Goal: Task Accomplishment & Management: Use online tool/utility

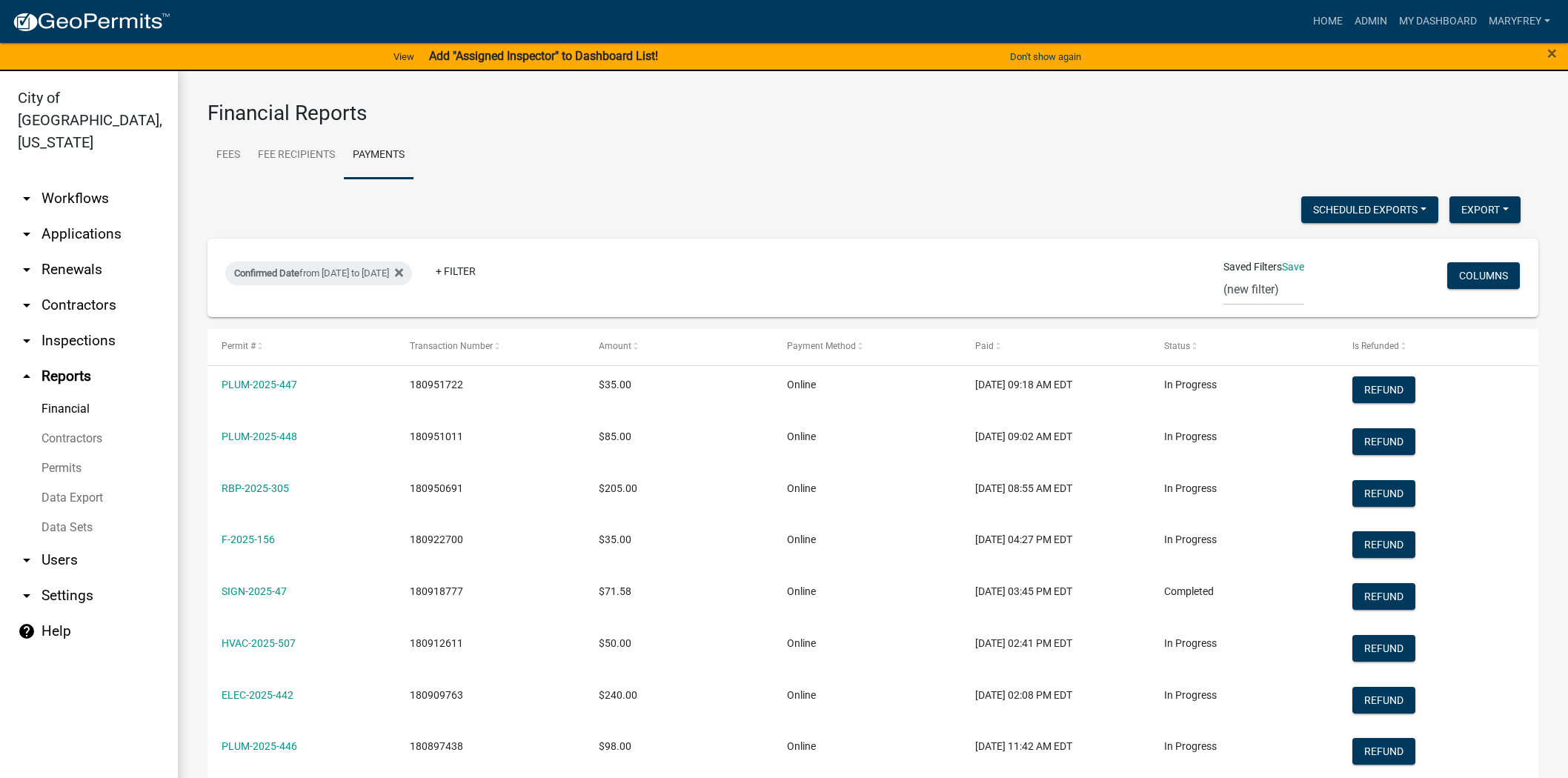
select select "3: 100"
click at [94, 181] on link "arrow_drop_down Workflows" at bounding box center [89, 199] width 178 height 36
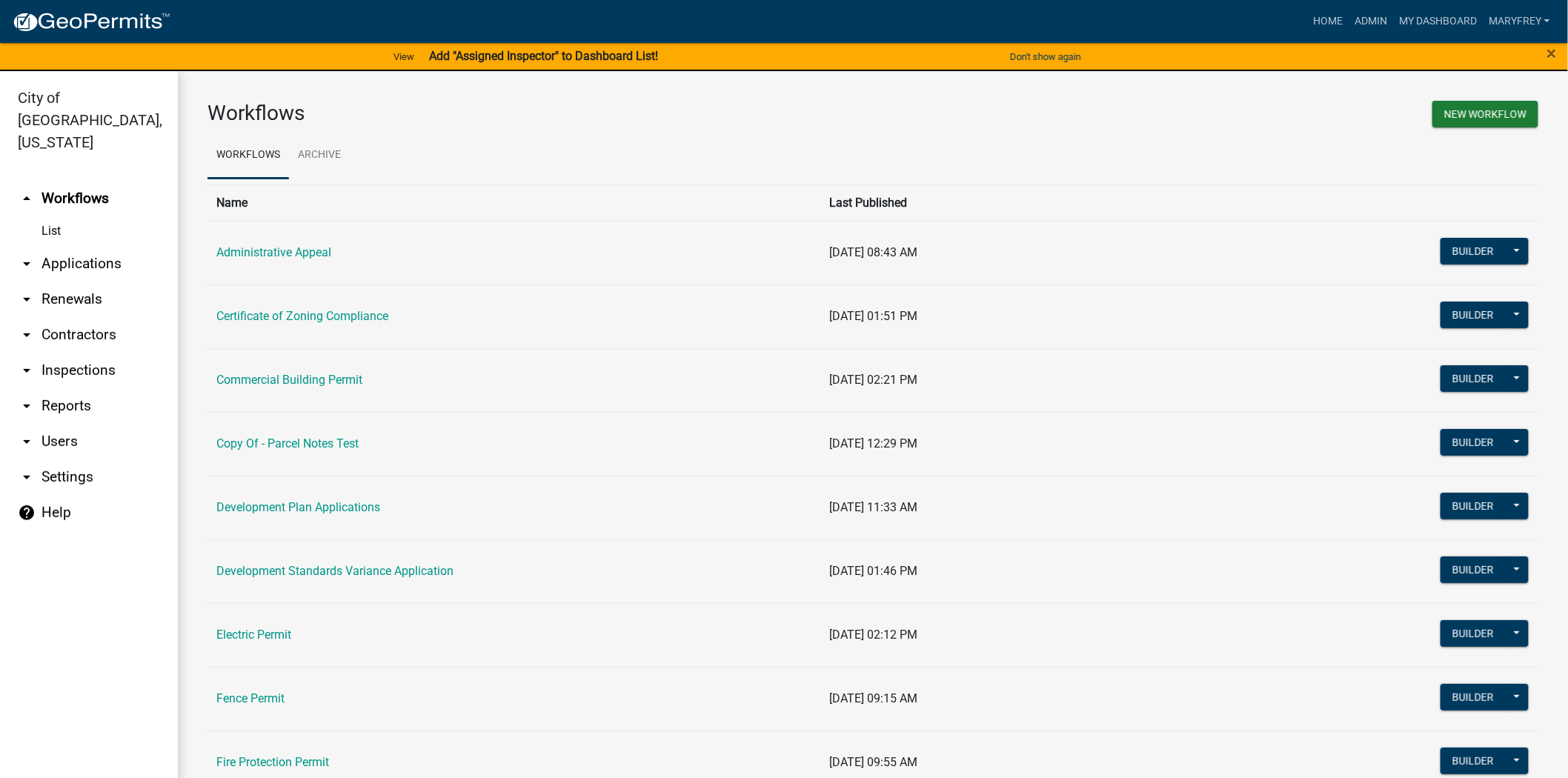
click at [78, 246] on link "arrow_drop_down Applications" at bounding box center [89, 264] width 178 height 36
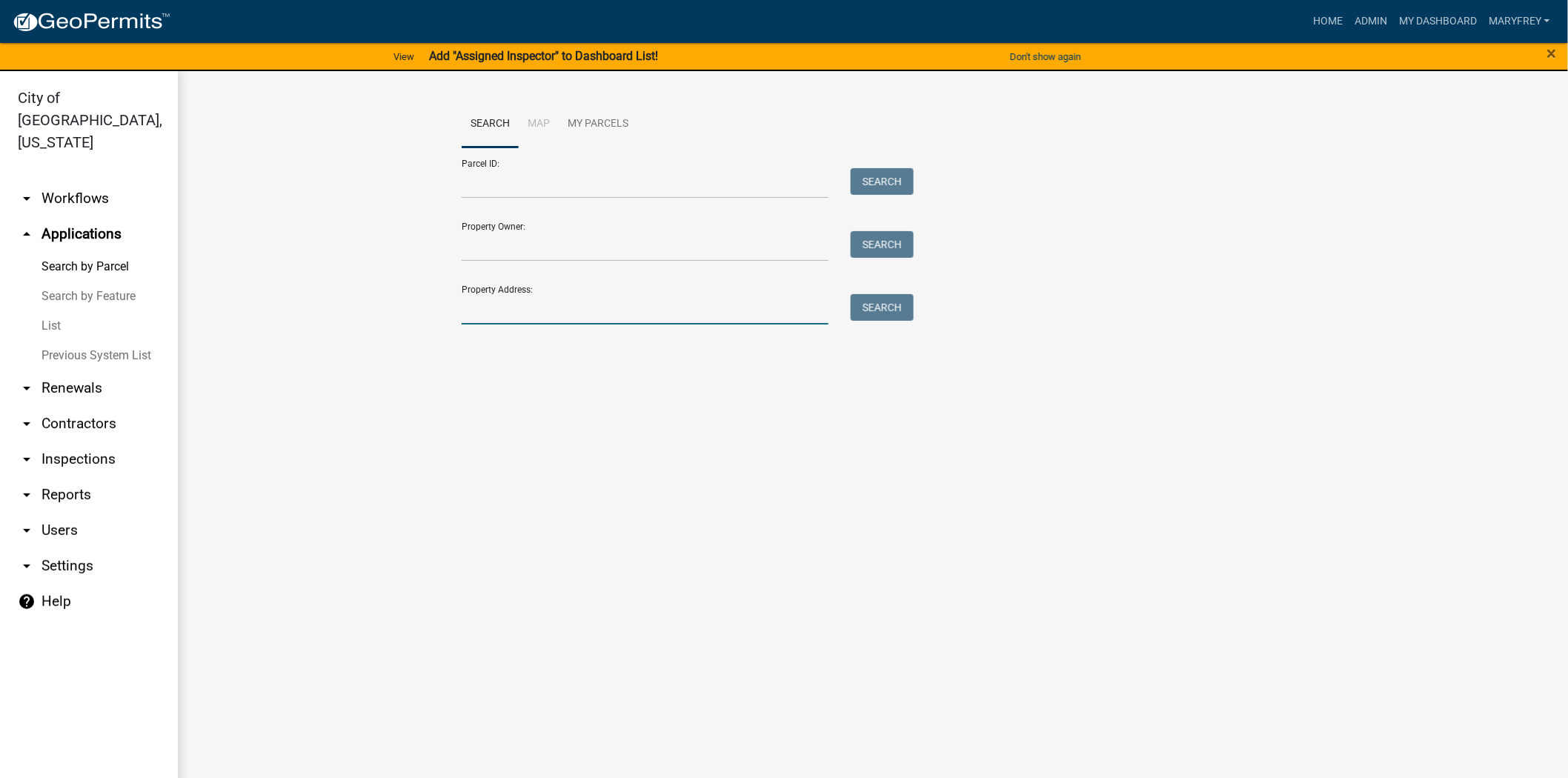
click at [491, 324] on input "Property Address:" at bounding box center [645, 309] width 367 height 30
type input "3017 tenth"
click at [891, 313] on button "Search" at bounding box center [882, 307] width 63 height 26
click at [84, 181] on link "arrow_drop_down Workflows" at bounding box center [89, 199] width 178 height 36
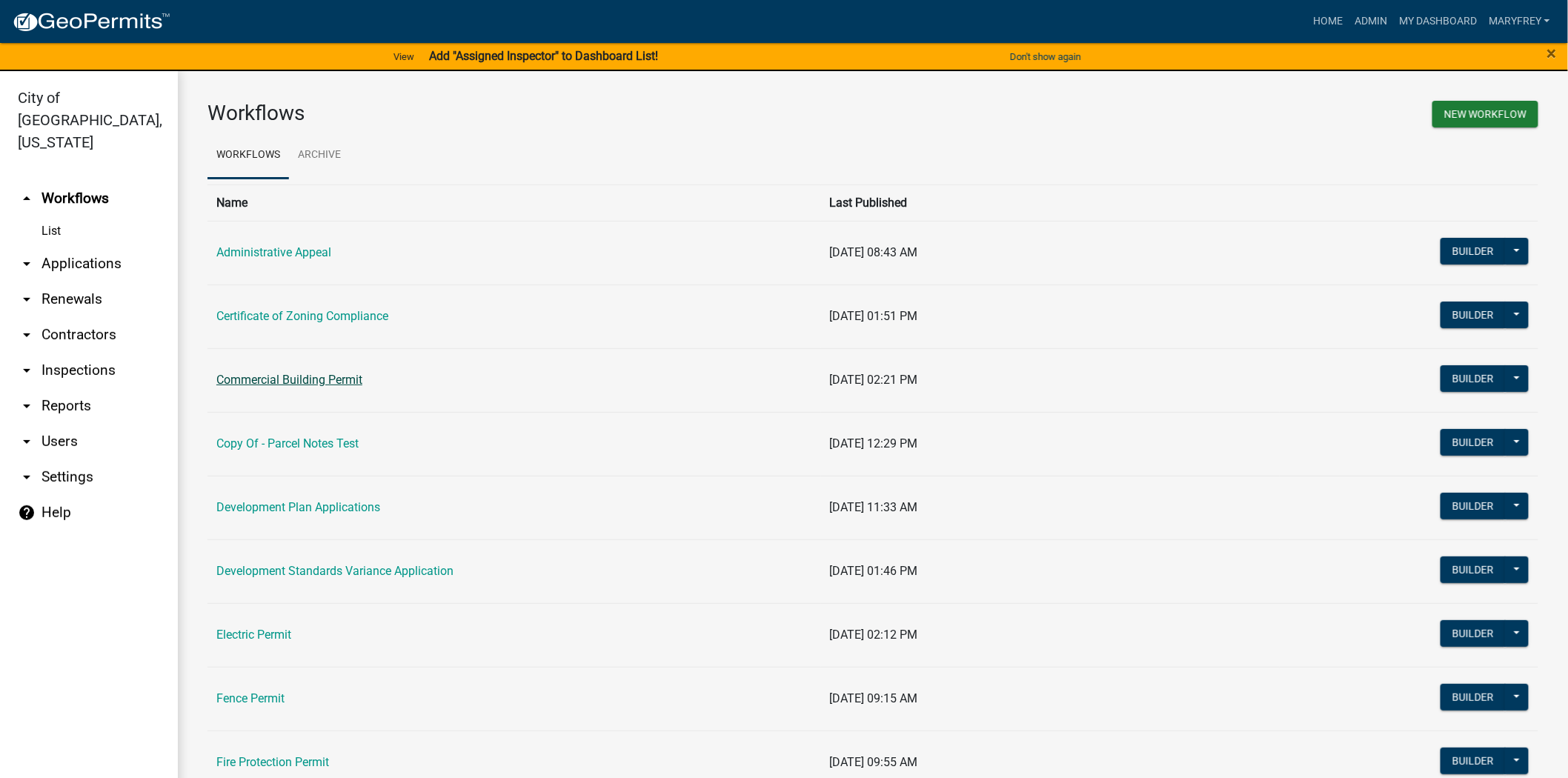
click at [272, 382] on link "Commercial Building Permit" at bounding box center [290, 379] width 146 height 14
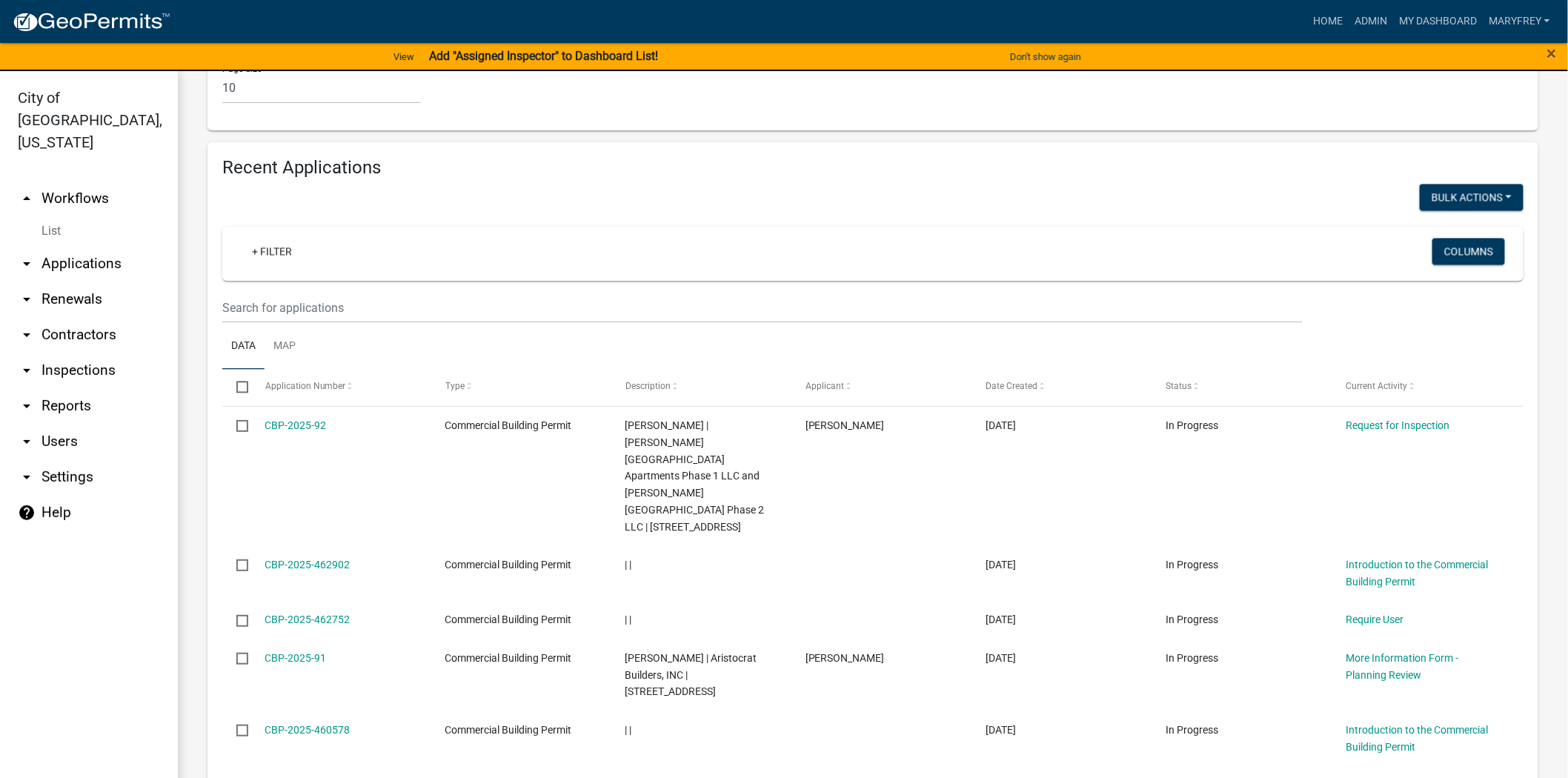
scroll to position [1256, 0]
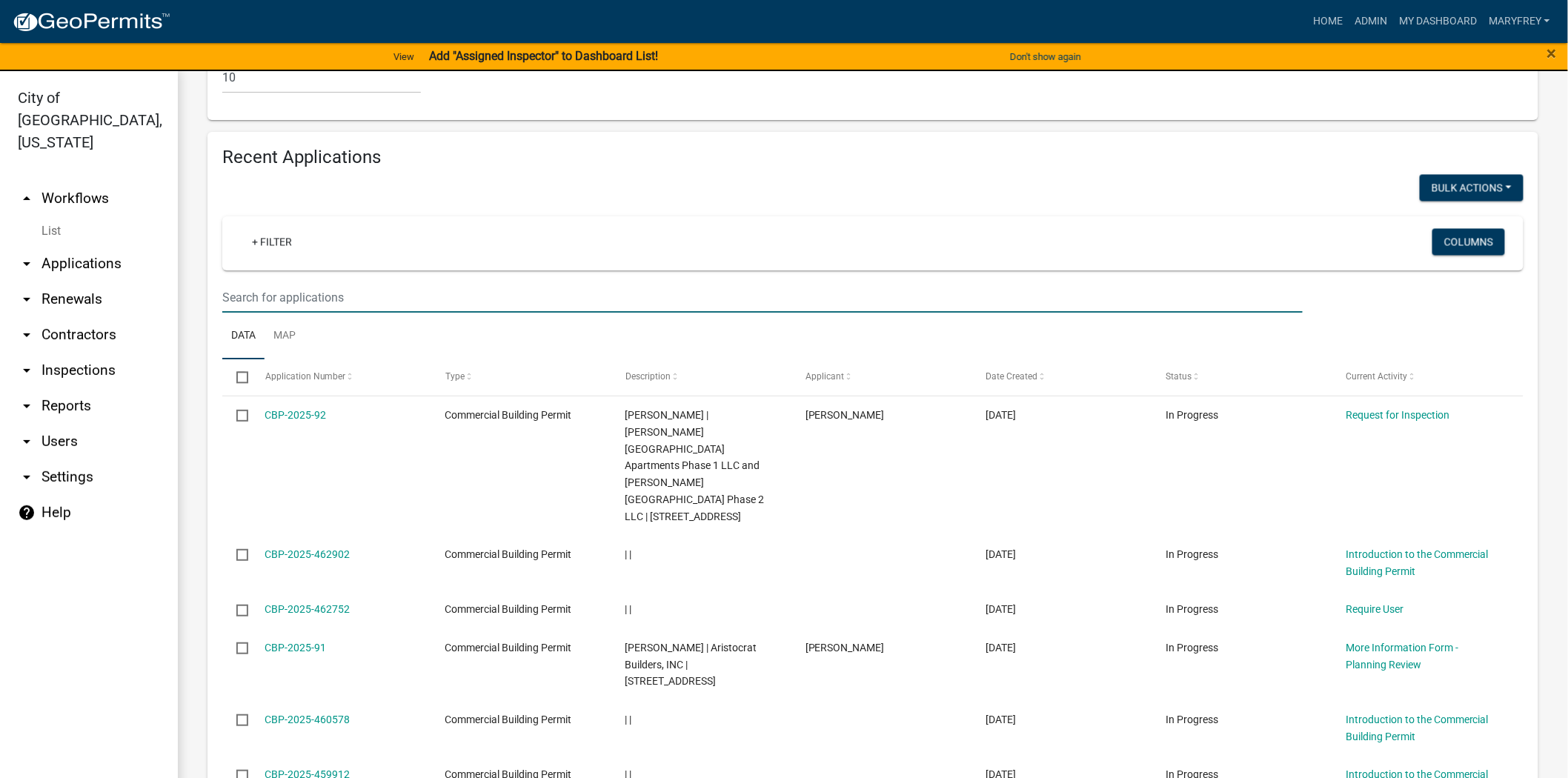
click at [251, 282] on input "text" at bounding box center [762, 297] width 1080 height 30
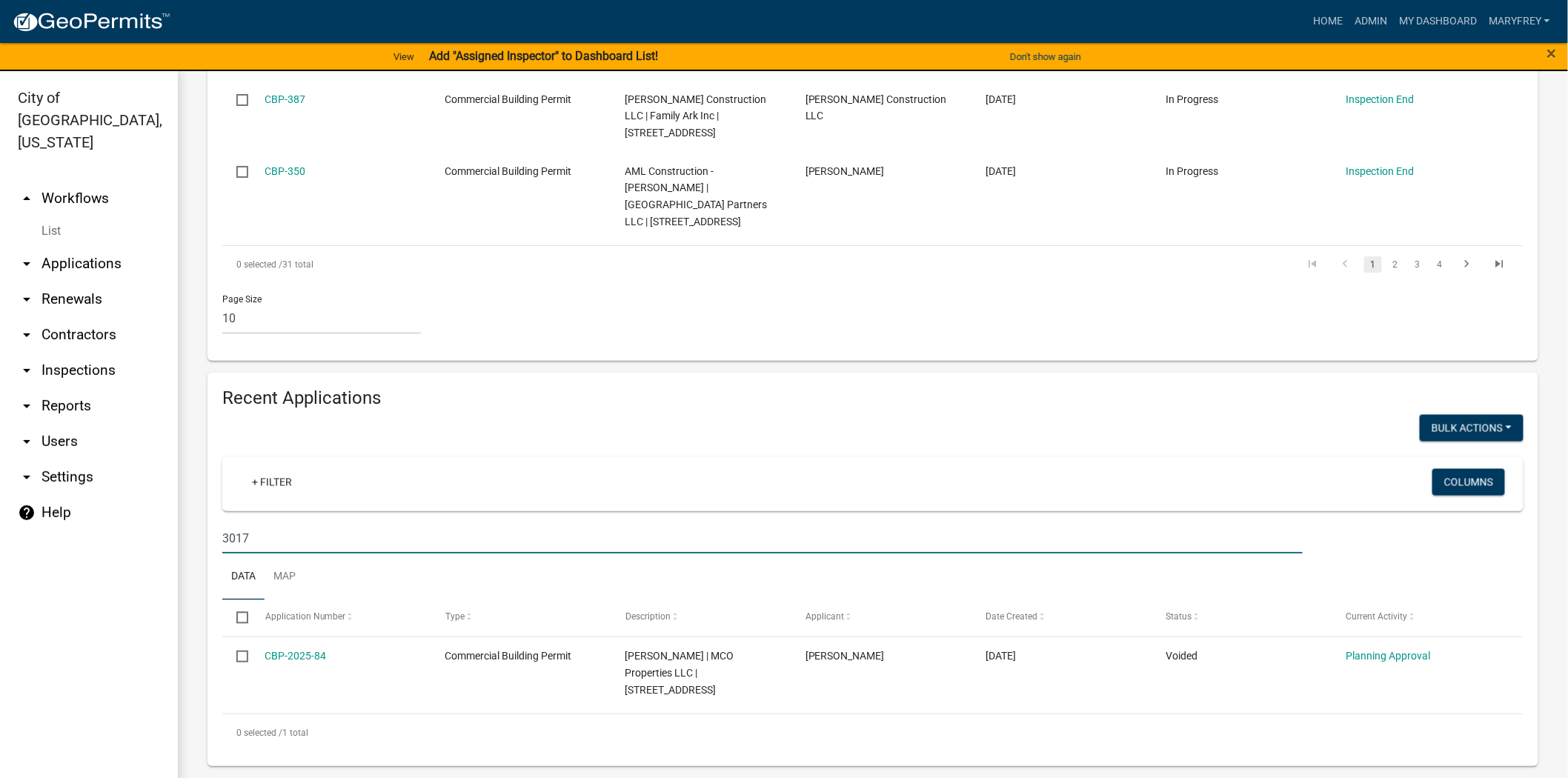
scroll to position [898, 0]
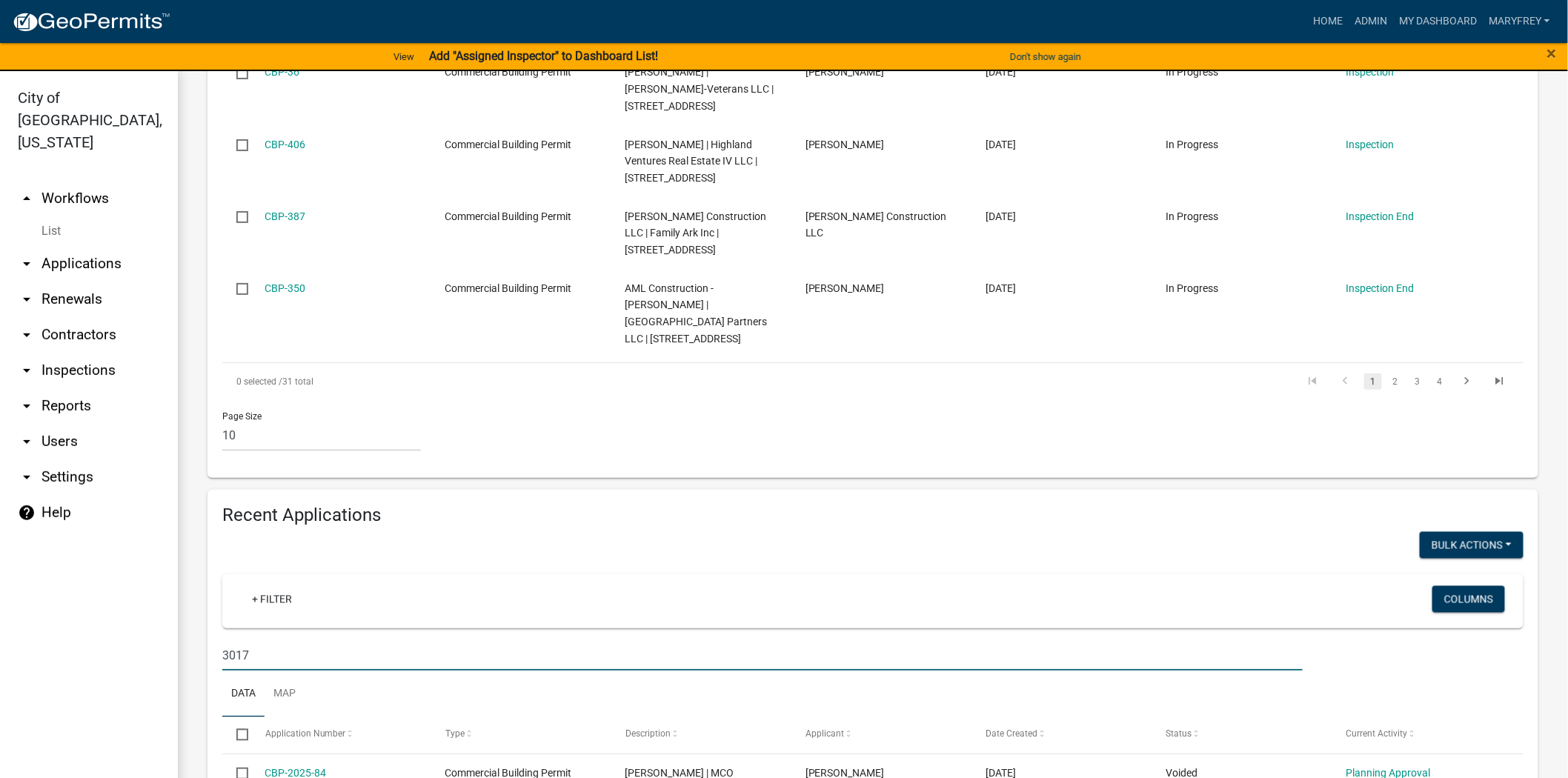
drag, startPoint x: 263, startPoint y: 549, endPoint x: 193, endPoint y: 564, distance: 71.6
click at [193, 564] on div "Commercial Building Permit Use this application to apply for a commercial permi…" at bounding box center [873, 43] width 1390 height 1740
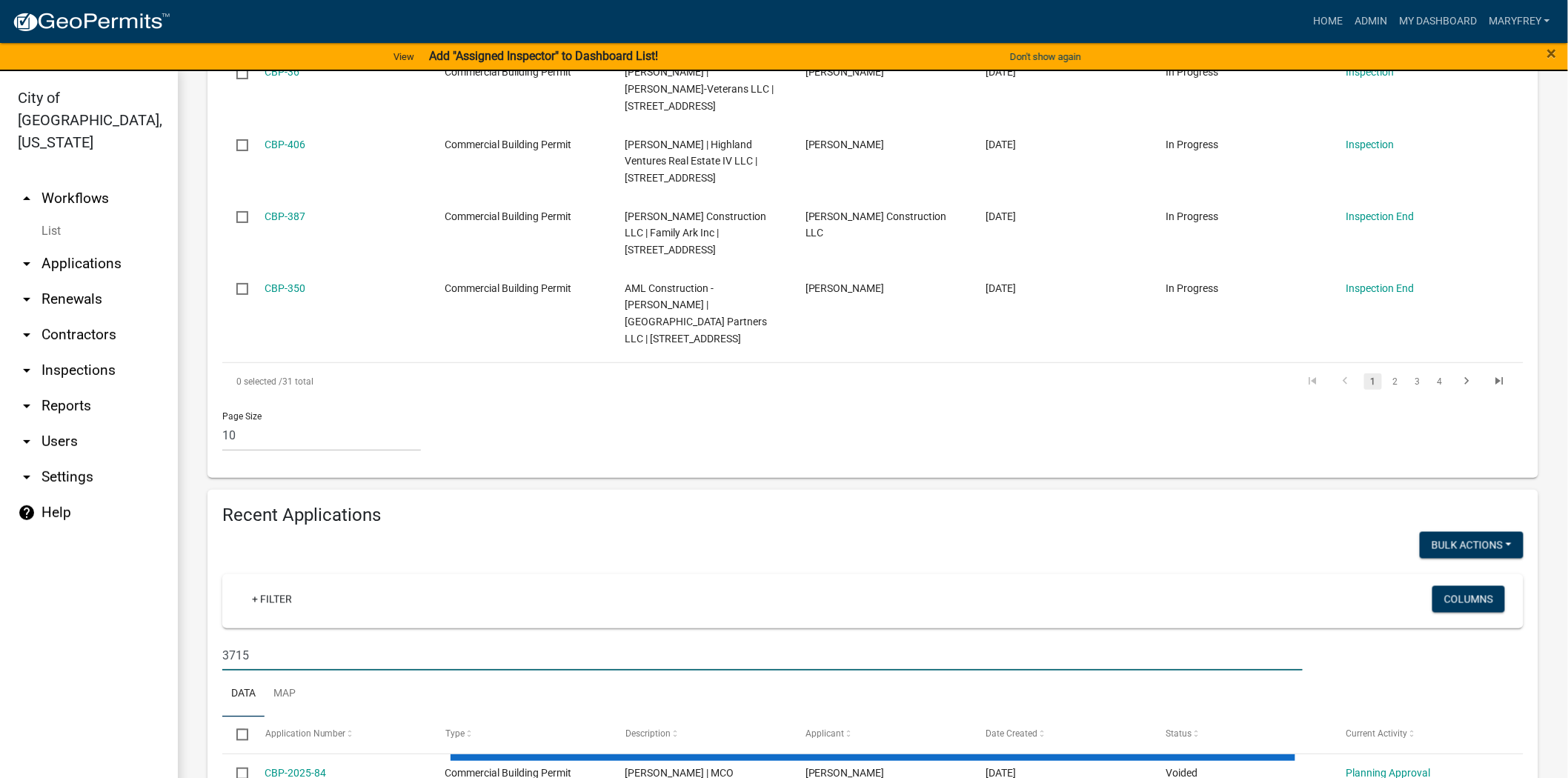
scroll to position [1256, 0]
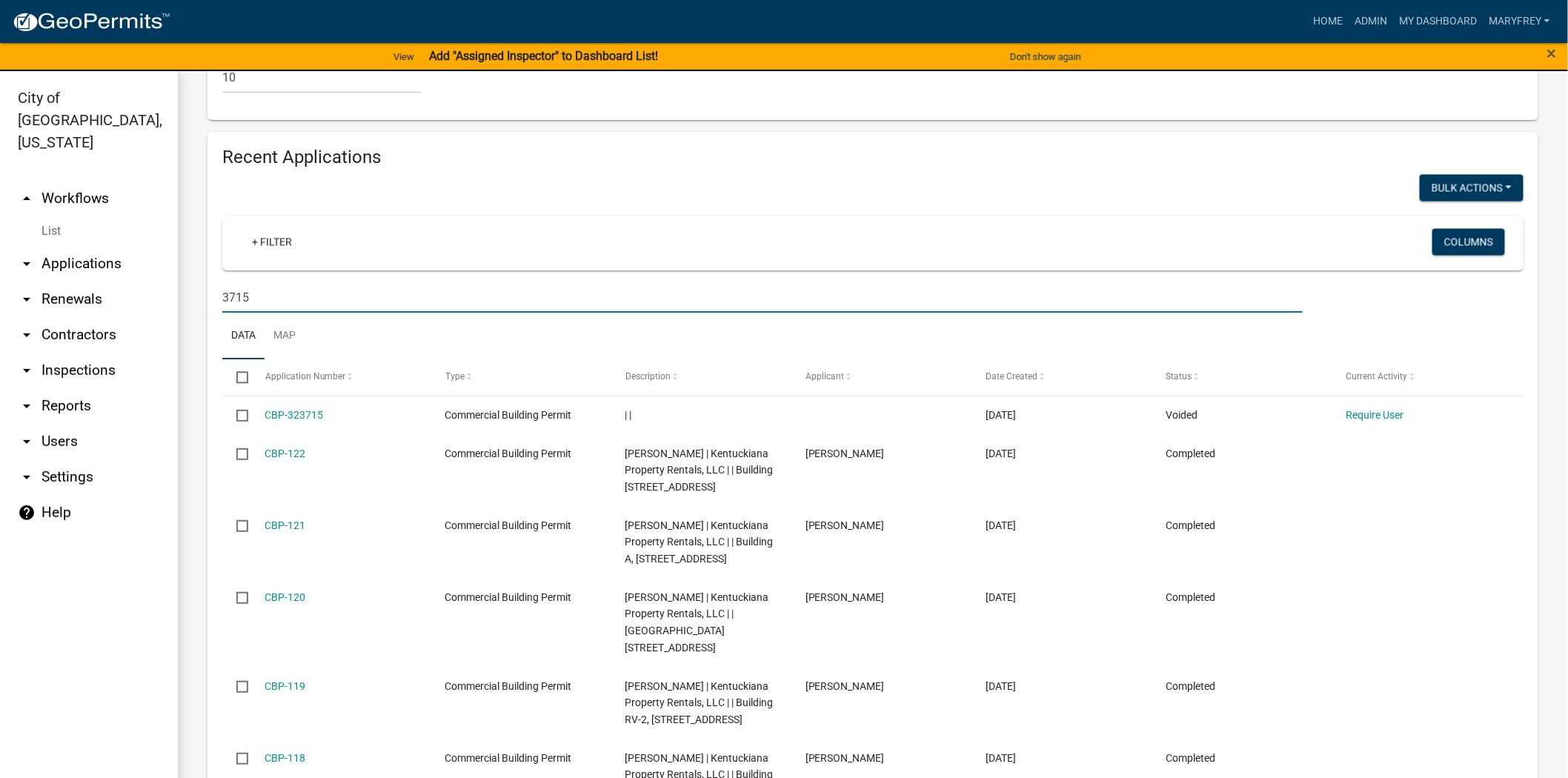
type input "3715"
